Goal: Task Accomplishment & Management: Use online tool/utility

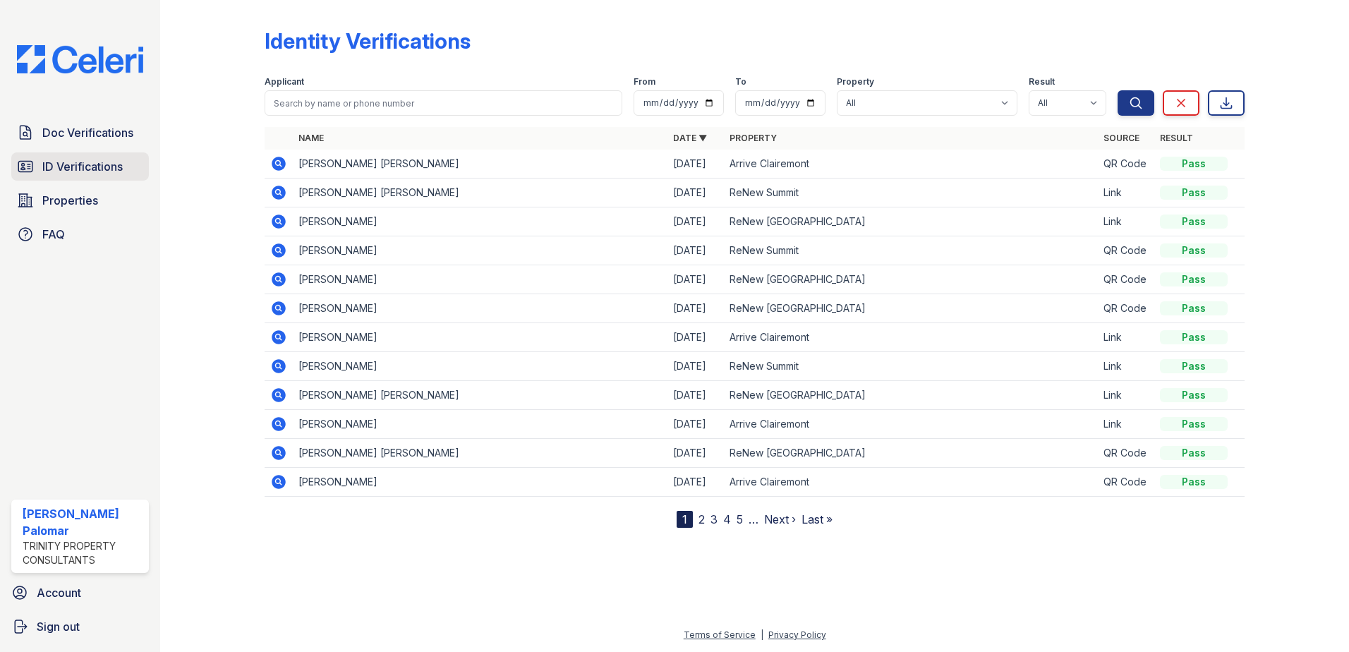
click at [101, 172] on span "ID Verifications" at bounding box center [82, 166] width 80 height 17
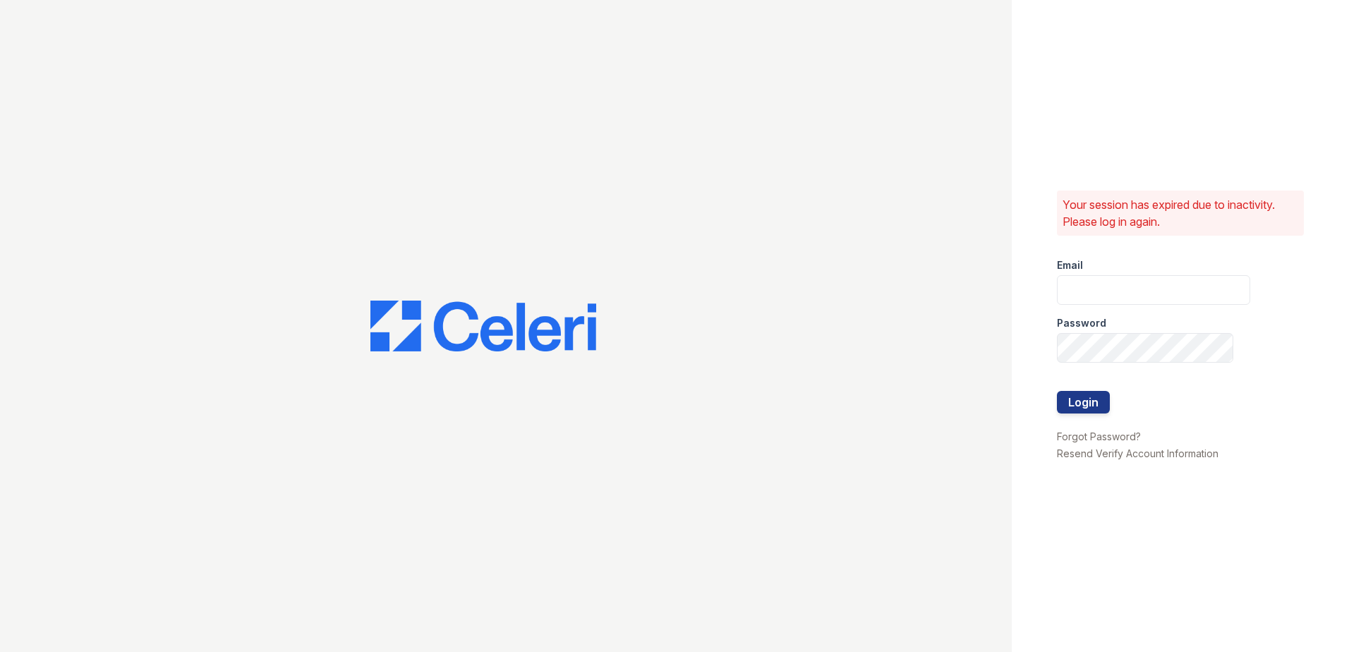
type input "[EMAIL_ADDRESS][DOMAIN_NAME]"
click at [1074, 394] on button "Login" at bounding box center [1083, 402] width 53 height 23
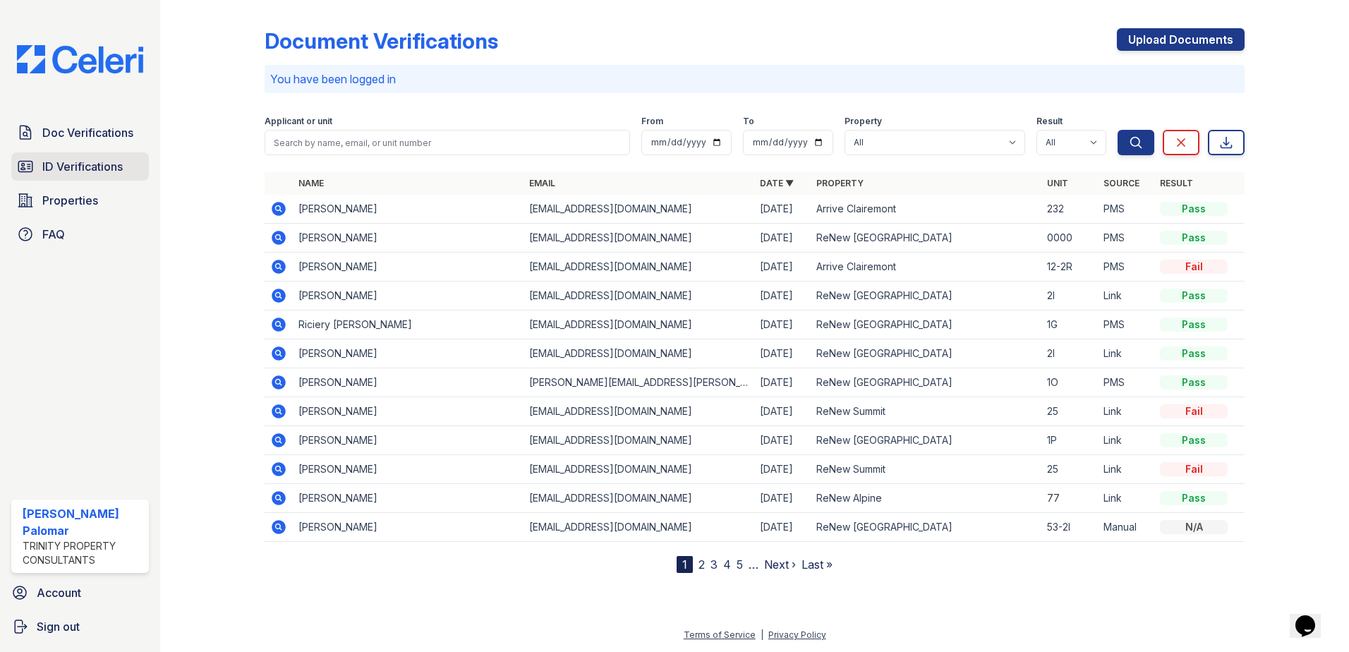
click at [41, 158] on link "ID Verifications" at bounding box center [80, 166] width 138 height 28
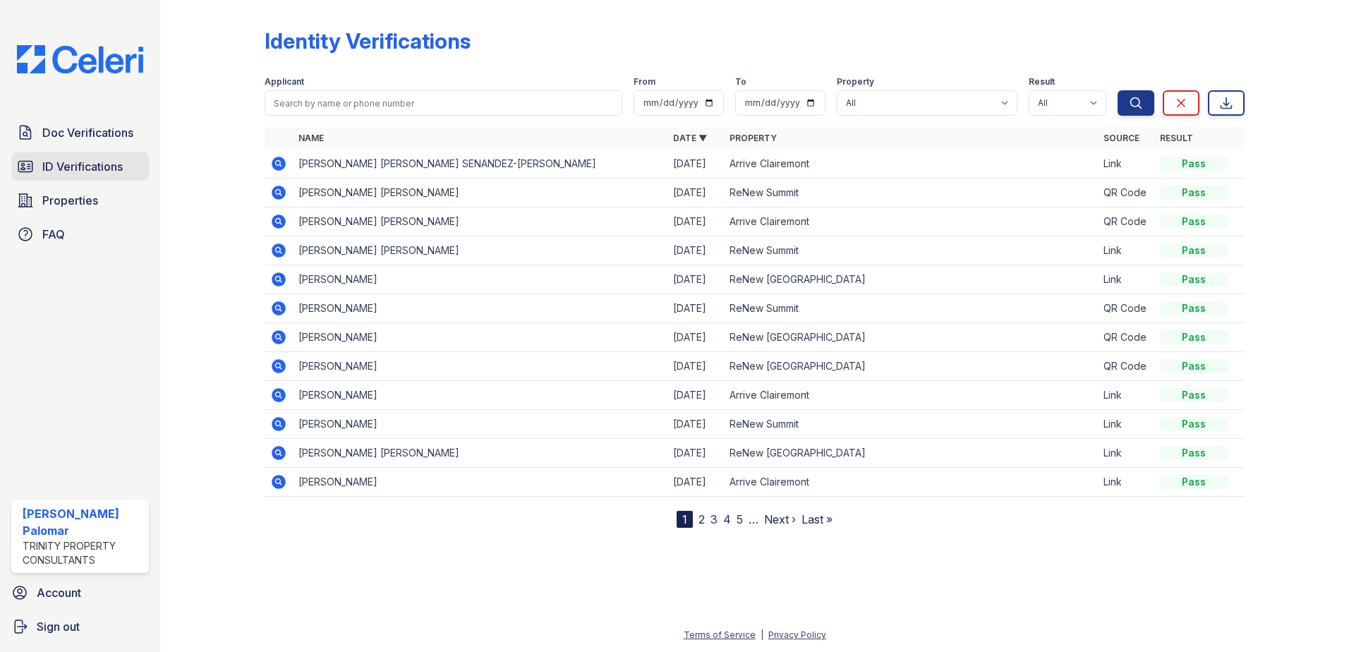
click at [59, 163] on span "ID Verifications" at bounding box center [82, 166] width 80 height 17
click at [73, 197] on span "Properties" at bounding box center [70, 200] width 56 height 17
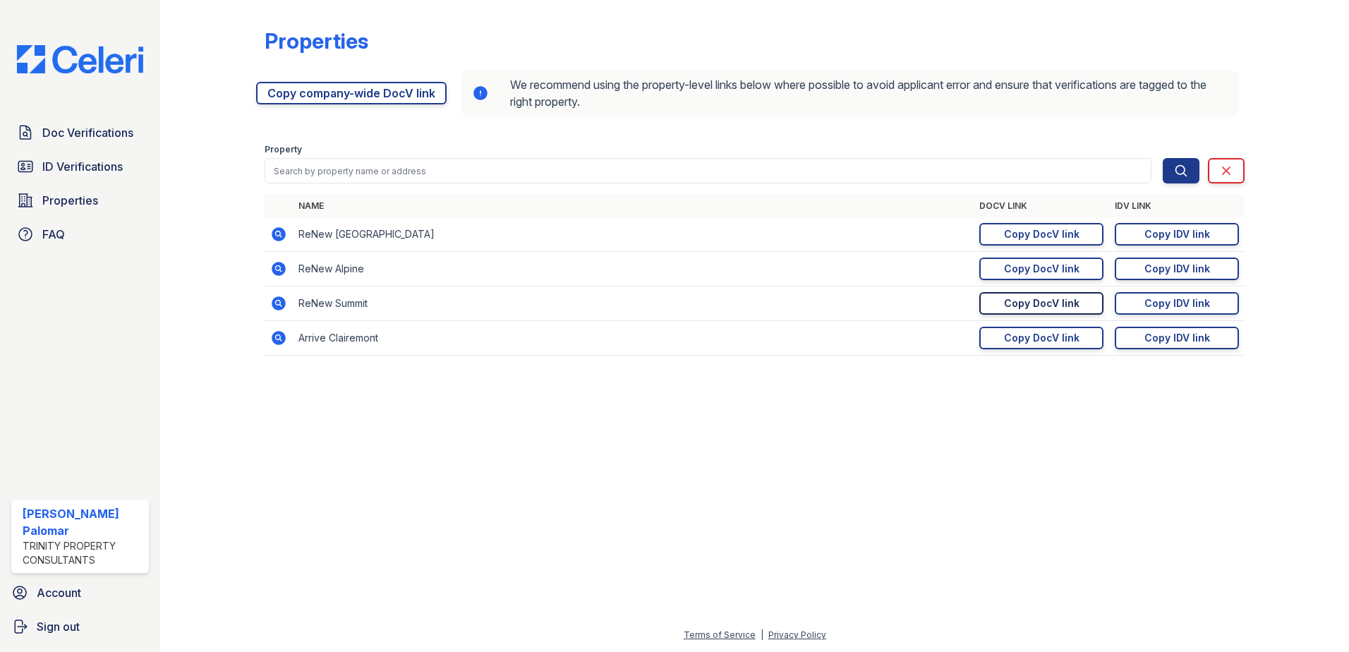
click at [1020, 303] on div "Copy DocV link" at bounding box center [1041, 303] width 75 height 14
click at [1079, 298] on link "Copy DocV link Copy link" at bounding box center [1041, 303] width 124 height 23
click at [1141, 303] on link "Copy IDV link Copy link" at bounding box center [1176, 303] width 124 height 23
